Goal: Task Accomplishment & Management: Manage account settings

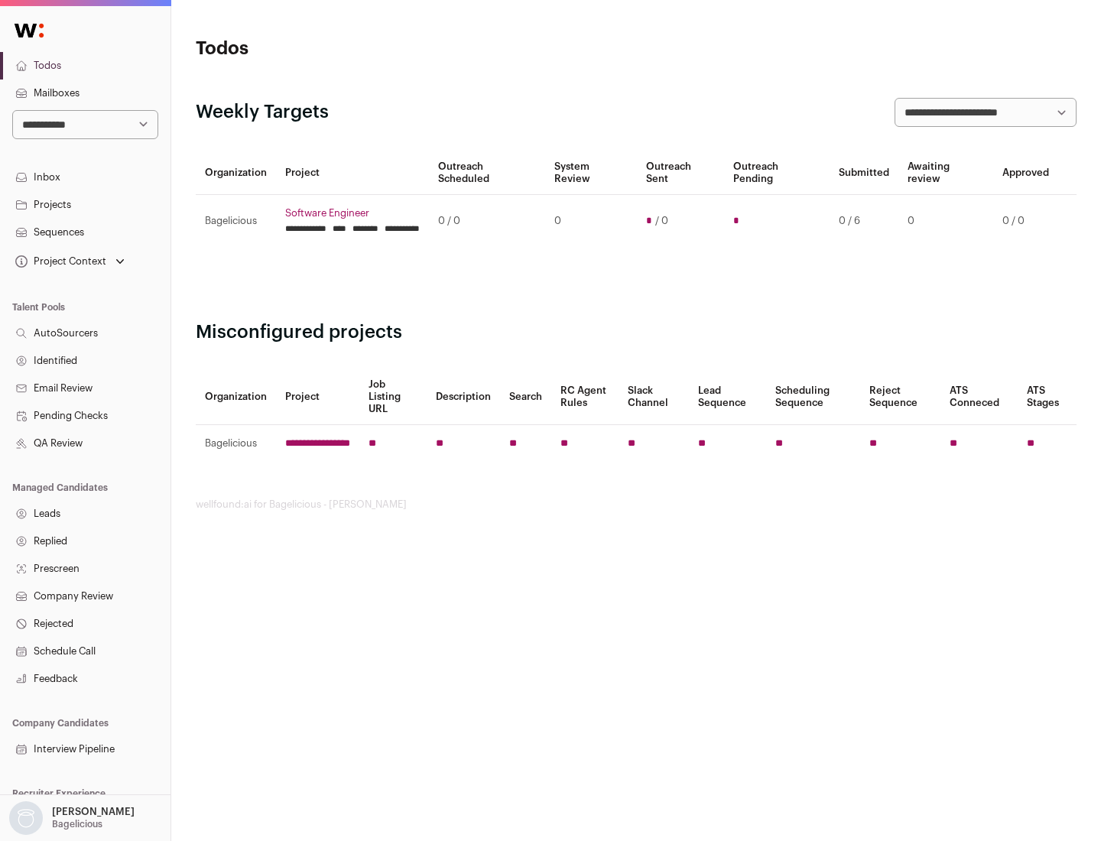
click at [85, 204] on link "Projects" at bounding box center [85, 205] width 170 height 28
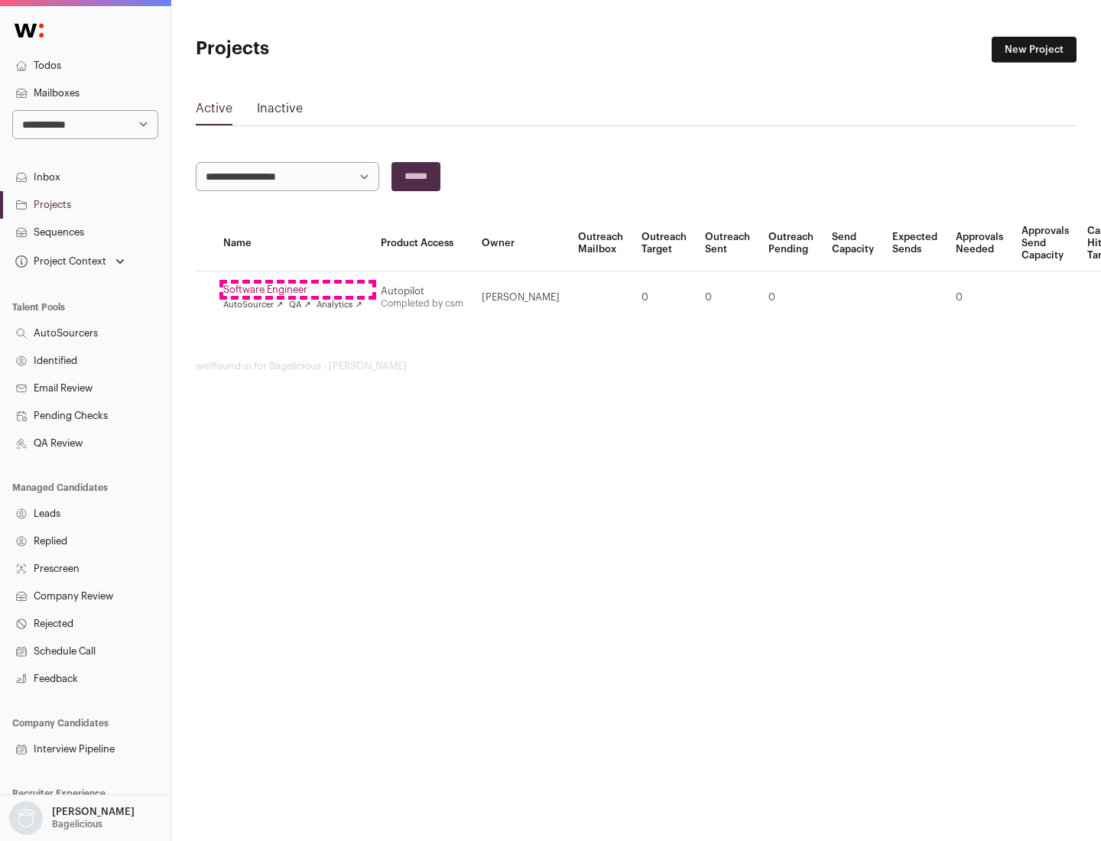
click at [297, 290] on link "Software Engineer" at bounding box center [292, 290] width 139 height 12
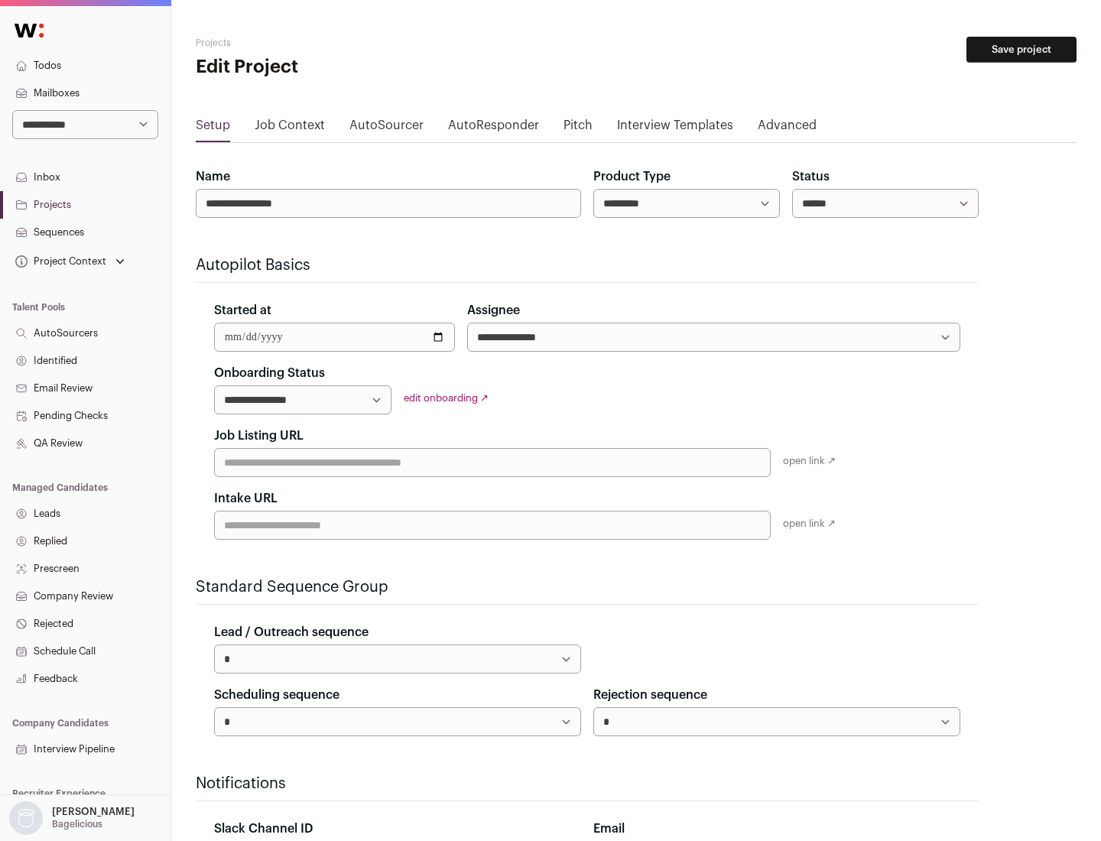
click at [1021, 50] on button "Save project" at bounding box center [1021, 50] width 110 height 26
